Goal: Book appointment/travel/reservation

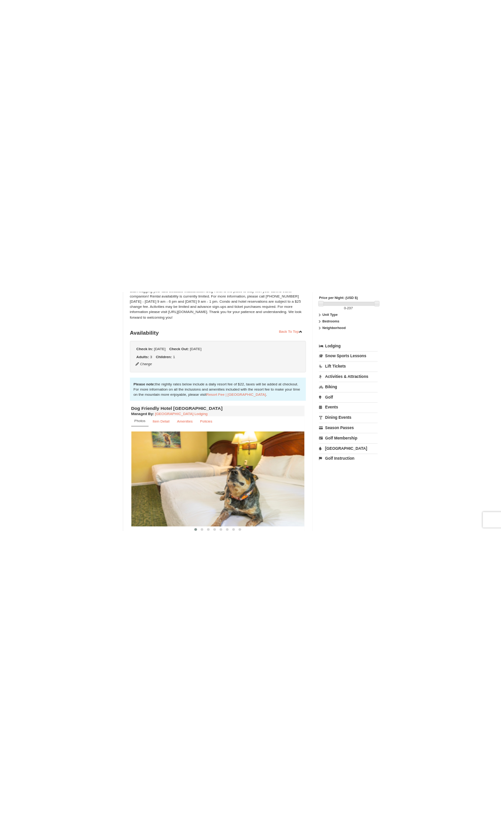
scroll to position [198, 0]
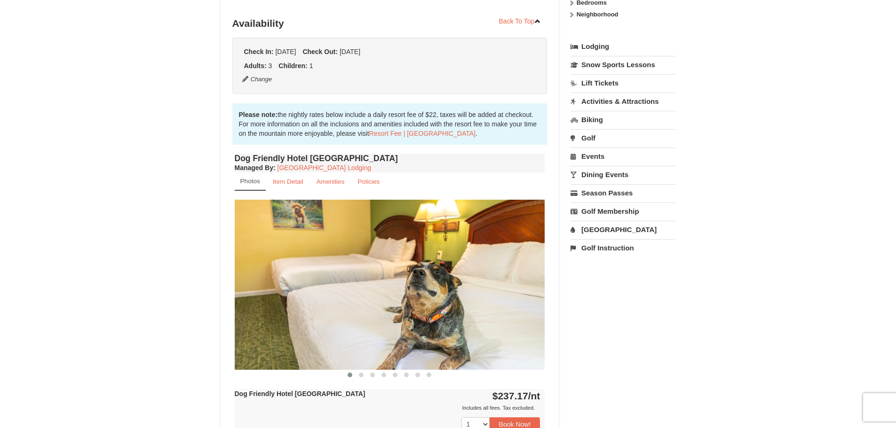
drag, startPoint x: 206, startPoint y: 149, endPoint x: 215, endPoint y: 183, distance: 35.6
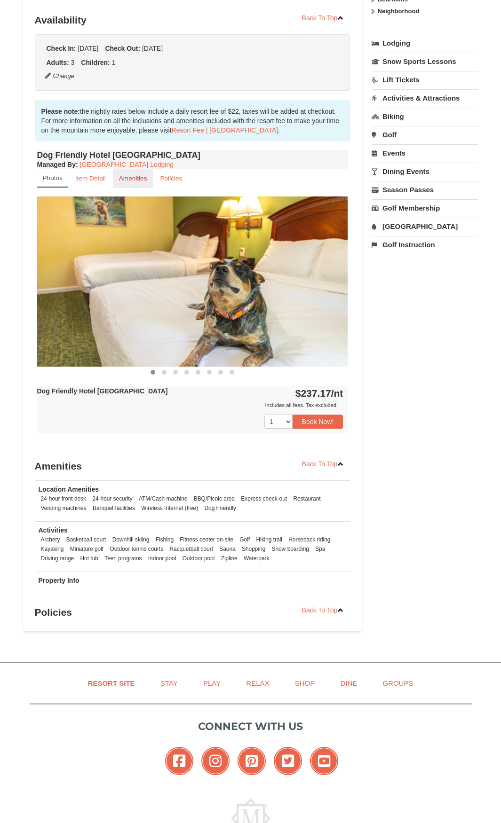
click at [135, 176] on small "Amenities" at bounding box center [133, 178] width 28 height 7
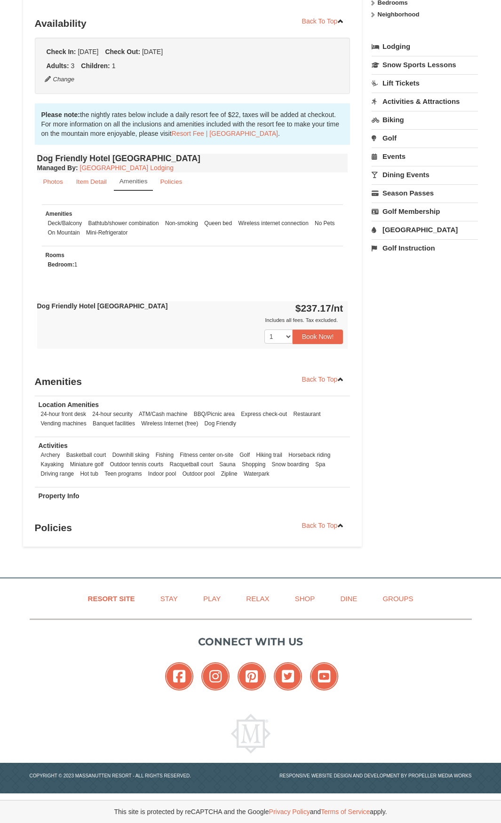
scroll to position [195, 0]
click at [50, 182] on small "Photos" at bounding box center [53, 181] width 20 height 7
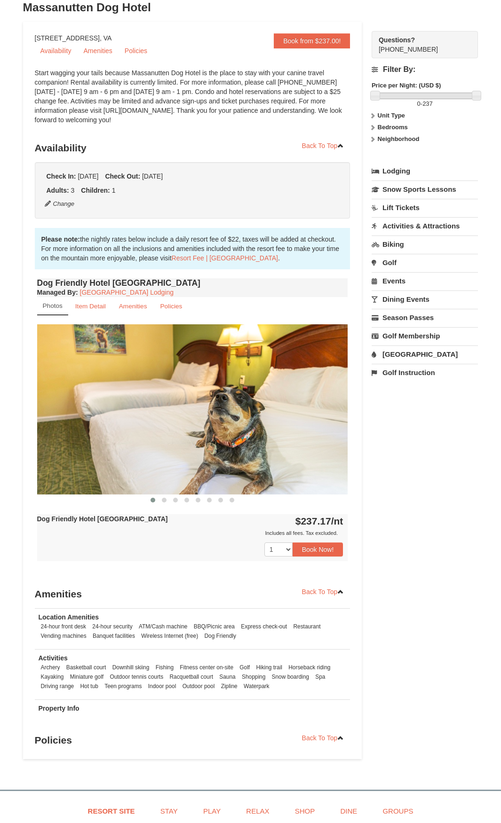
scroll to position [7, 0]
